Goal: Information Seeking & Learning: Learn about a topic

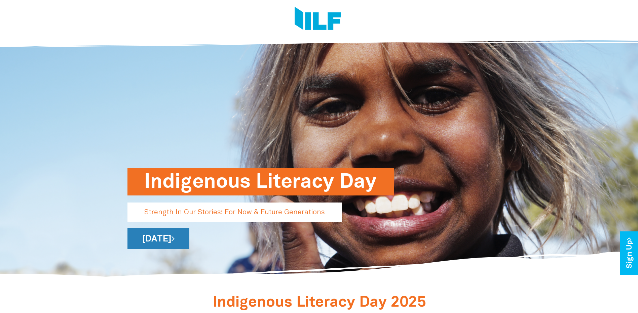
click at [189, 241] on link "[DATE]" at bounding box center [158, 238] width 62 height 21
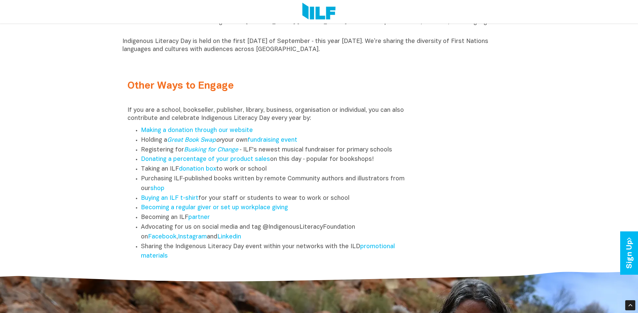
scroll to position [841, 0]
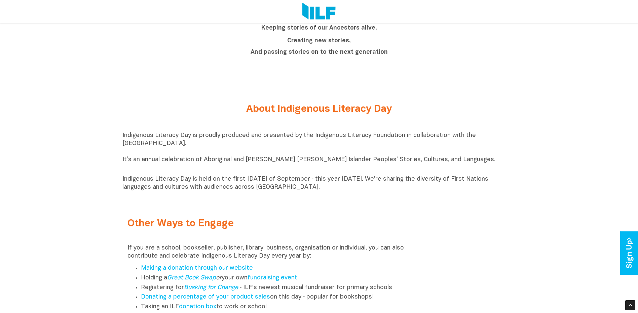
scroll to position [706, 0]
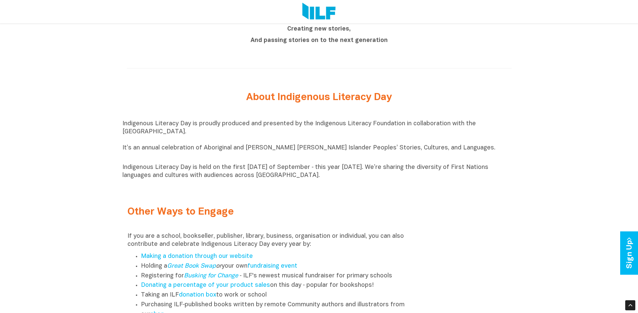
drag, startPoint x: 123, startPoint y: 124, endPoint x: 359, endPoint y: 182, distance: 243.1
click at [359, 180] on div "Indigenous Literacy Day is proudly produced and presented by the Indigenous Lit…" at bounding box center [318, 150] width 393 height 60
copy div "ndigenous Literacy Day is proudly produced and presented by the Indigenous Lite…"
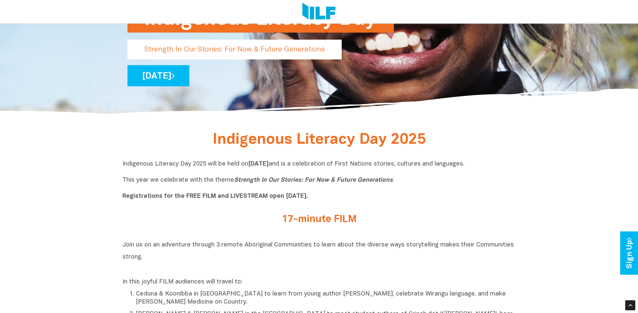
scroll to position [202, 0]
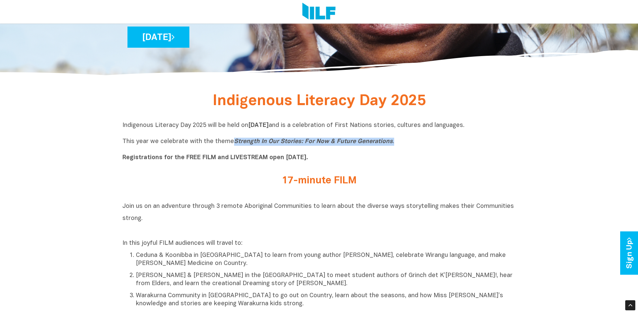
drag, startPoint x: 232, startPoint y: 143, endPoint x: 454, endPoint y: 140, distance: 222.3
click at [454, 140] on p "Indigenous Literacy Day 2025 will be held [DATE][DATE] and is a celebration of …" at bounding box center [318, 142] width 393 height 40
copy p "Strength In Our Stories: For Now & Future Generations ."
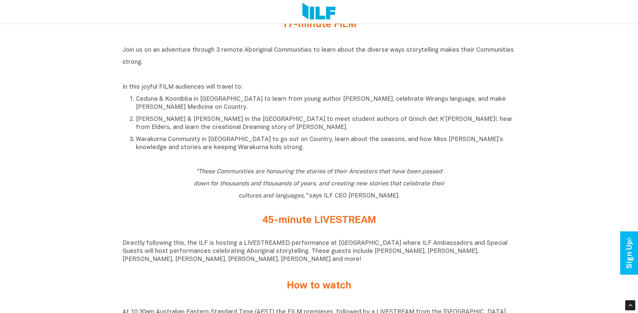
scroll to position [370, 0]
